Goal: Task Accomplishment & Management: Complete application form

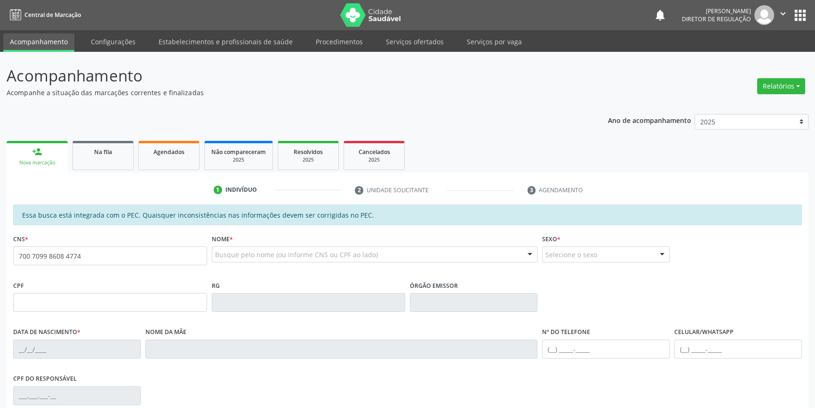
type input "700 7099 8608 4774"
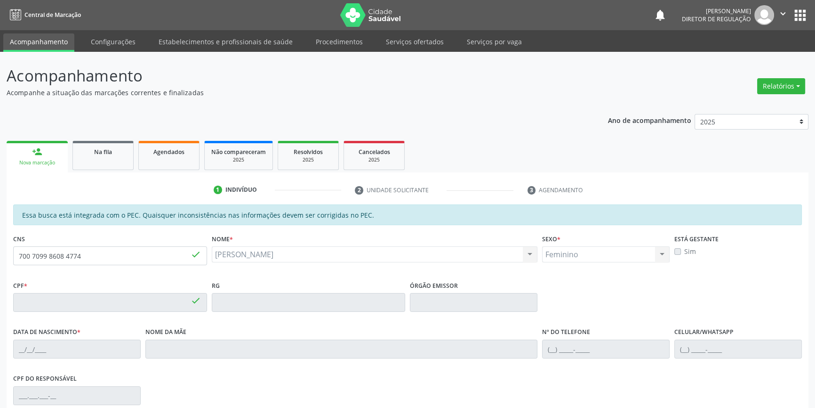
type input "113.517.314-16"
type input "[DATE]"
type input "[PERSON_NAME]"
type input "[PHONE_NUMBER]"
type input "S/N"
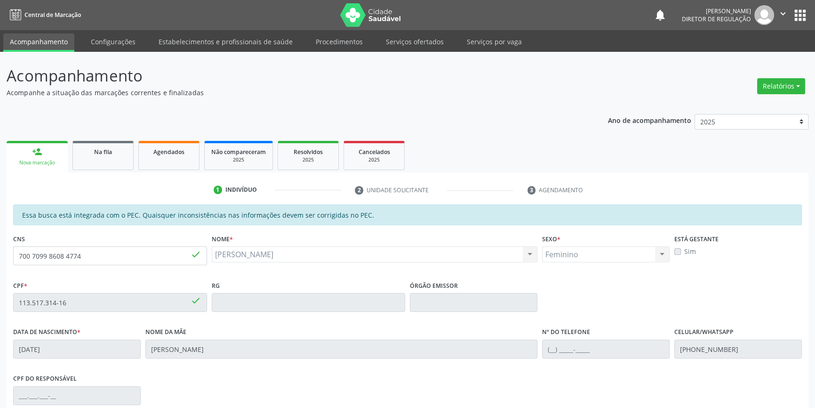
scroll to position [129, 0]
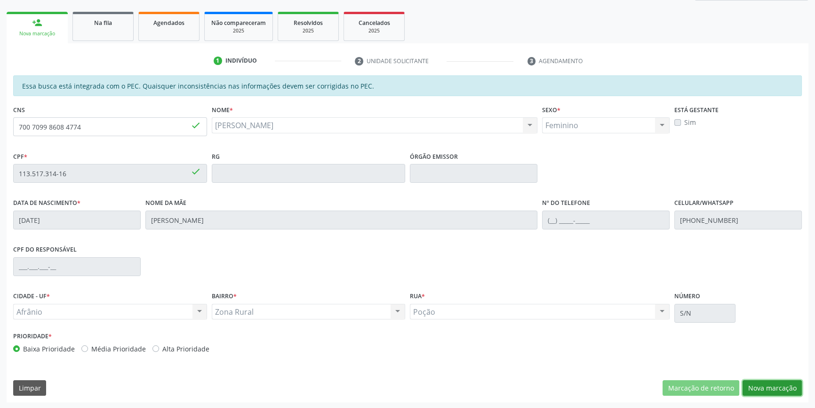
click at [776, 389] on button "Nova marcação" at bounding box center [772, 388] width 59 height 16
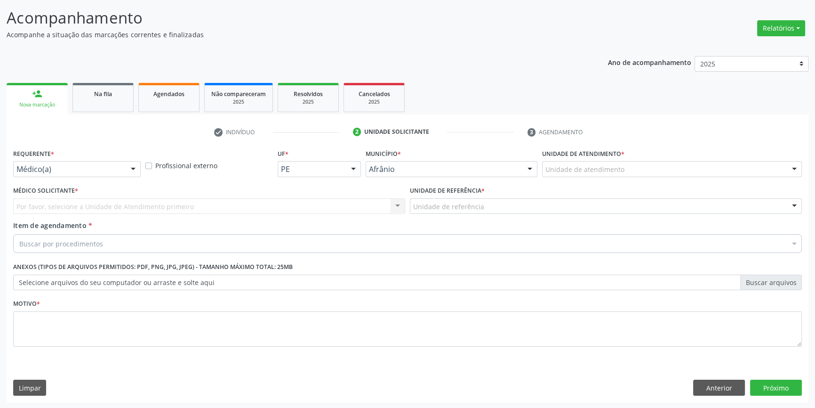
click at [626, 176] on div "Unidade de atendimento * Unidade de atendimento Academia da Saude de Afranio Ac…" at bounding box center [672, 164] width 264 height 37
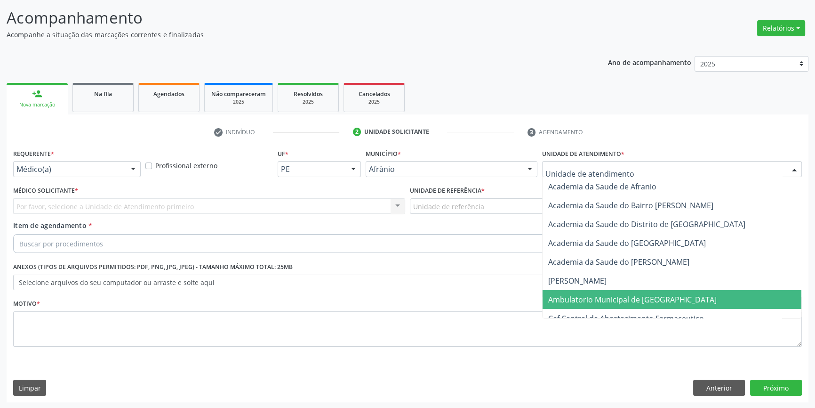
click at [620, 292] on span "Ambulatorio Municipal de [GEOGRAPHIC_DATA]" at bounding box center [672, 299] width 259 height 19
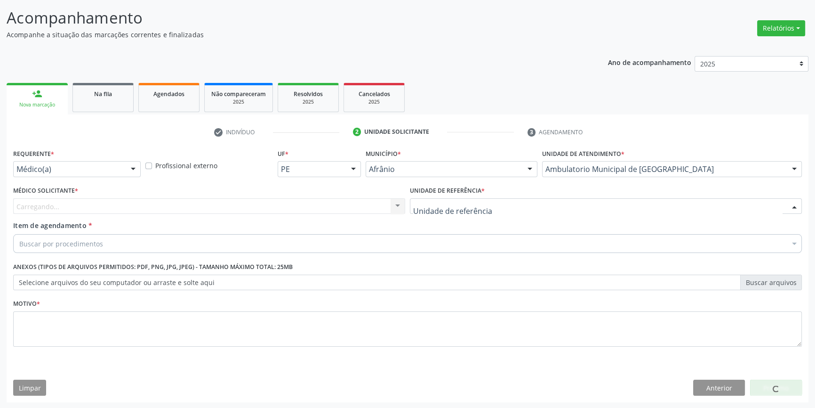
click at [487, 201] on div at bounding box center [606, 206] width 392 height 16
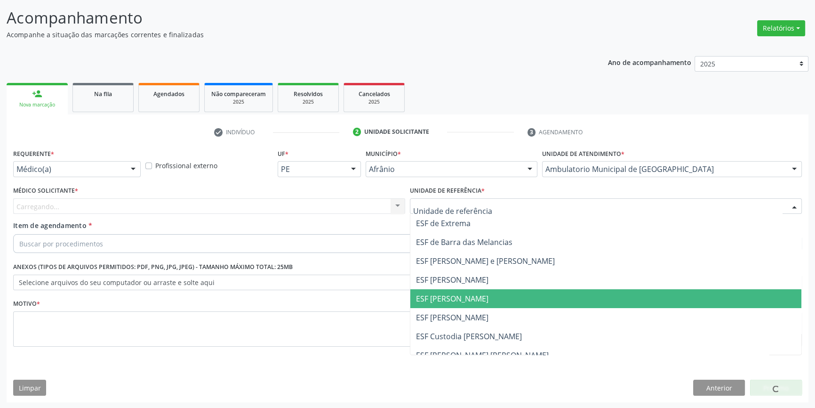
click at [461, 291] on span "ESF [PERSON_NAME]" at bounding box center [605, 298] width 391 height 19
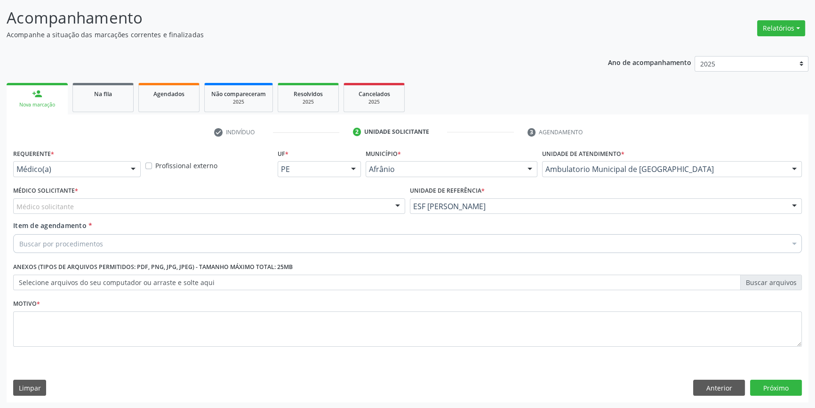
click at [263, 199] on div "Médico solicitante" at bounding box center [209, 206] width 392 height 16
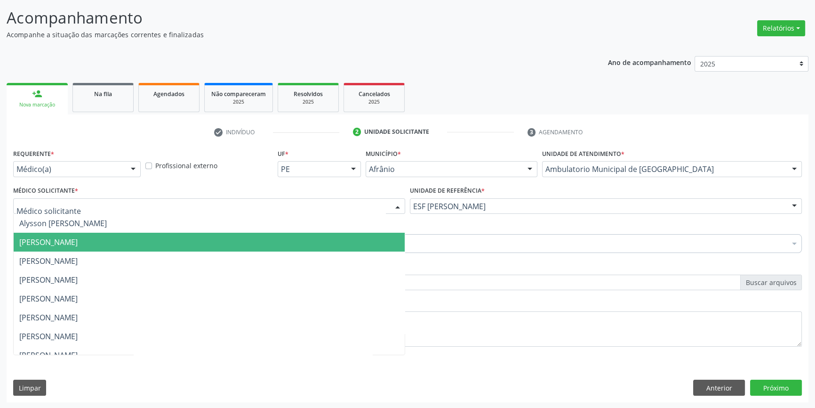
click at [156, 245] on span "[PERSON_NAME]" at bounding box center [209, 241] width 391 height 19
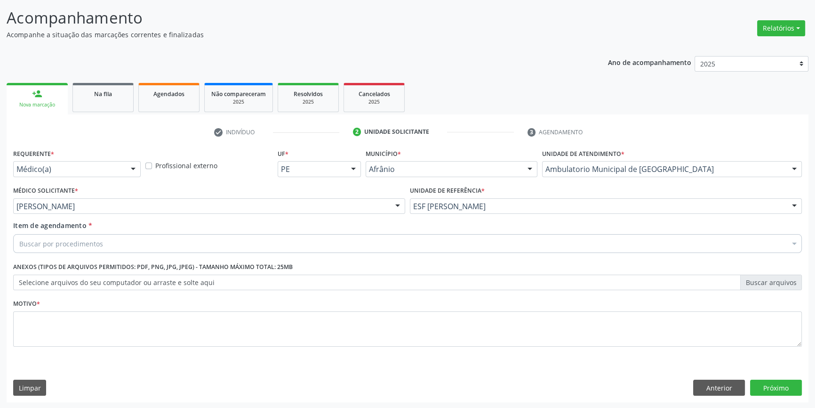
click at [156, 245] on div "Buscar por procedimentos" at bounding box center [407, 243] width 789 height 19
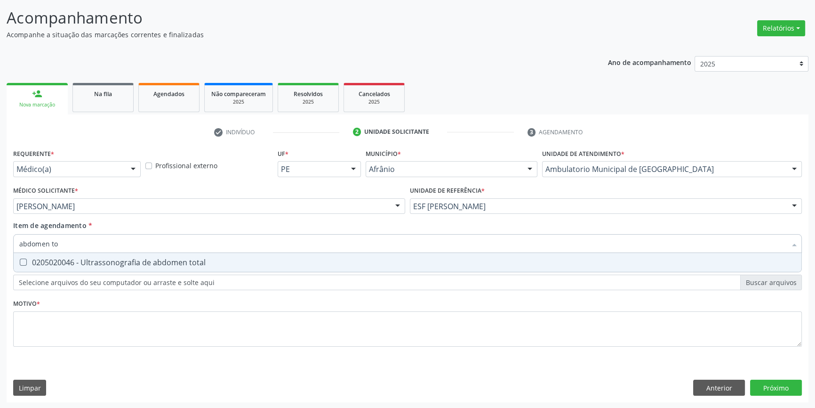
type input "abdomen tot"
drag, startPoint x: 151, startPoint y: 257, endPoint x: 147, endPoint y: 277, distance: 19.7
click at [151, 258] on div "0205020046 - Ultrassonografia de abdomen total" at bounding box center [407, 262] width 776 height 8
checkbox total "true"
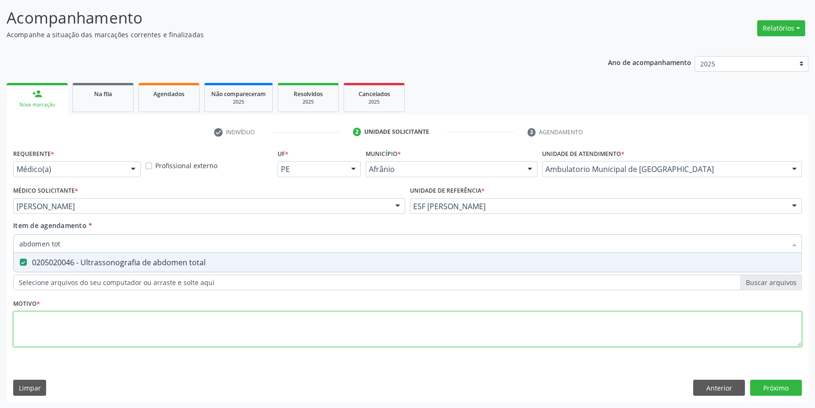
click at [131, 342] on div "Requerente * Médico(a) Médico(a) Enfermeiro(a) Paciente Nenhum resultado encont…" at bounding box center [407, 252] width 789 height 213
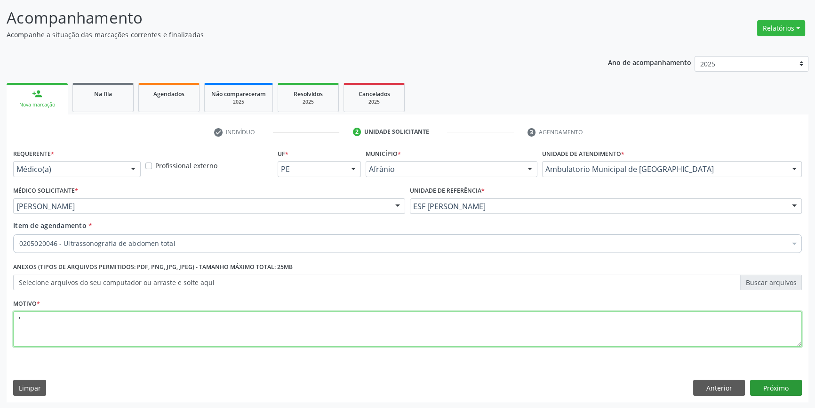
type textarea "'"
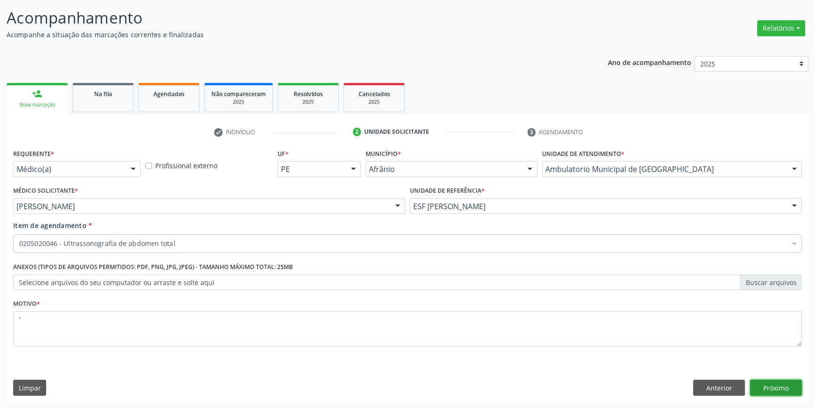
click at [775, 391] on button "Próximo" at bounding box center [776, 387] width 52 height 16
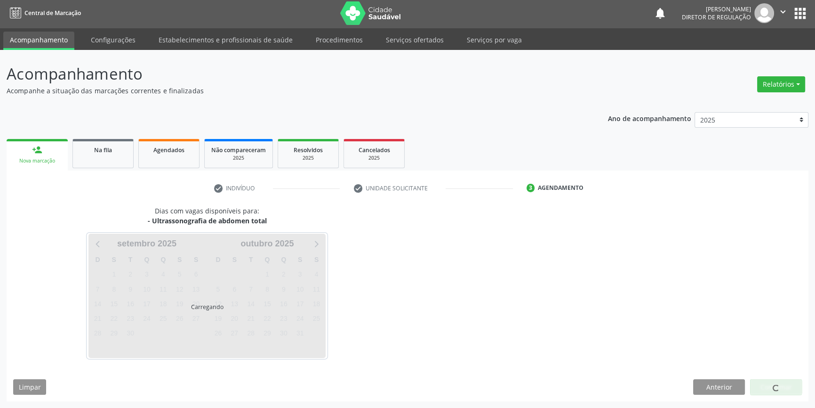
scroll to position [1, 0]
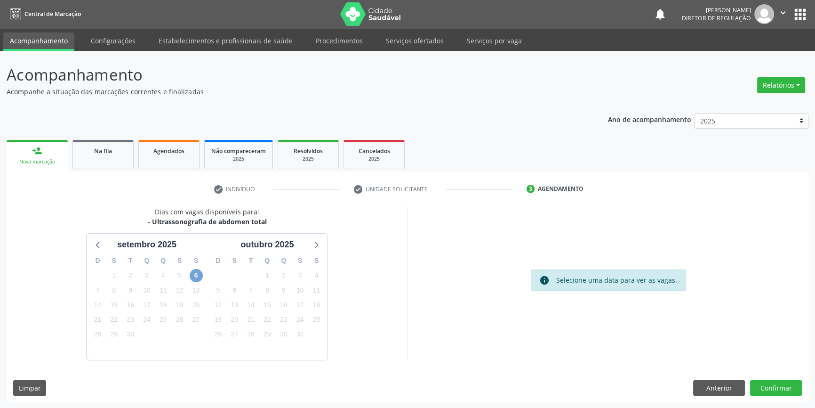
click at [193, 273] on span "6" at bounding box center [196, 275] width 13 height 13
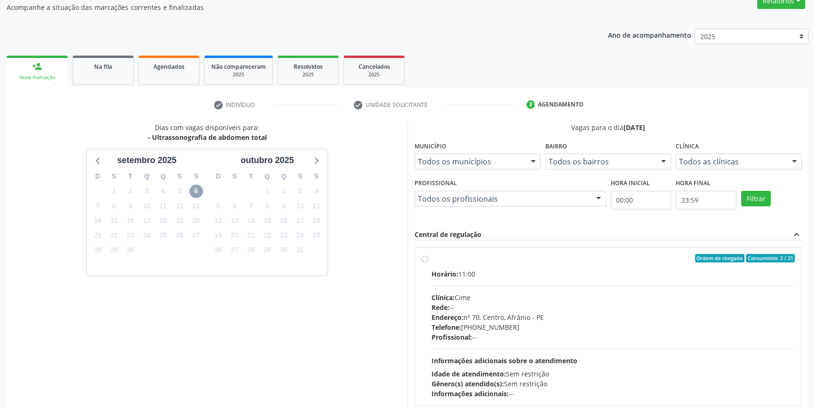
scroll to position [0, 0]
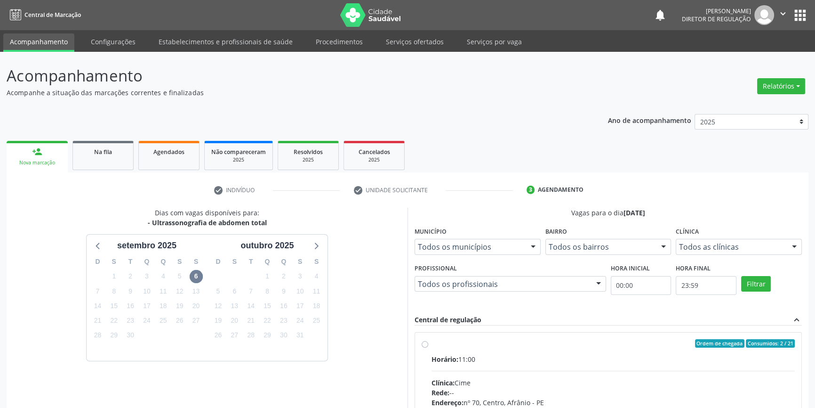
click at [367, 13] on img at bounding box center [370, 15] width 61 height 24
